Goal: Find specific page/section: Find specific page/section

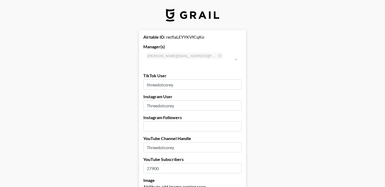
select select "USD"
click at [200, 15] on img at bounding box center [193, 15] width 54 height 13
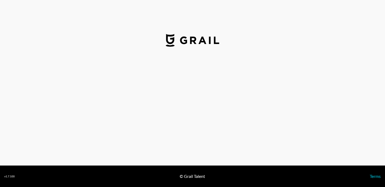
select select "USD"
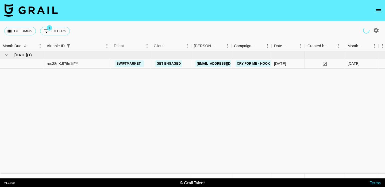
click at [380, 9] on icon "open drawer" at bounding box center [379, 10] width 6 height 6
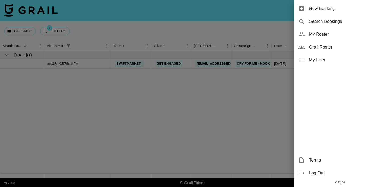
click at [262, 45] on div at bounding box center [192, 93] width 385 height 187
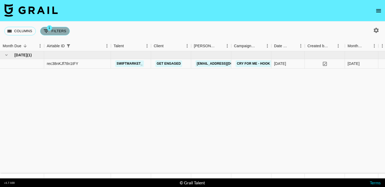
click at [58, 34] on button "1 Filters" at bounding box center [55, 31] width 30 height 9
select select "airtableId"
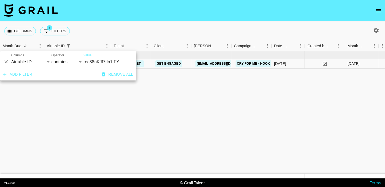
click at [109, 62] on input "rec38nKJf7tln1tFY" at bounding box center [109, 62] width 51 height 9
type input "recnarpjGHyzwMZbu"
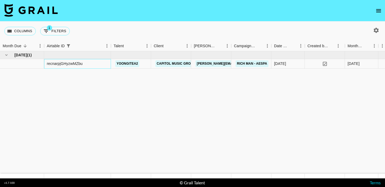
click at [66, 62] on div "recnarpjGHyzwMZbu" at bounding box center [65, 63] width 36 height 5
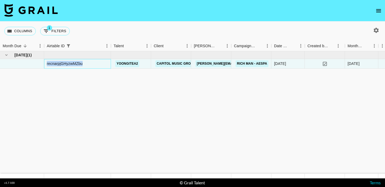
click at [66, 62] on div "recnarpjGHyzwMZbu" at bounding box center [65, 63] width 36 height 5
copy div "recnarpjGHyzwMZbu"
click at [91, 33] on div "Columns 1 Filters + Booking" at bounding box center [192, 30] width 385 height 19
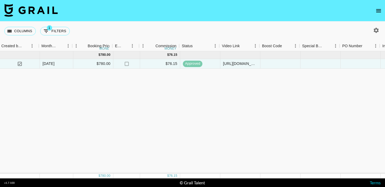
scroll to position [0, 563]
